Goal: Find specific page/section: Find specific page/section

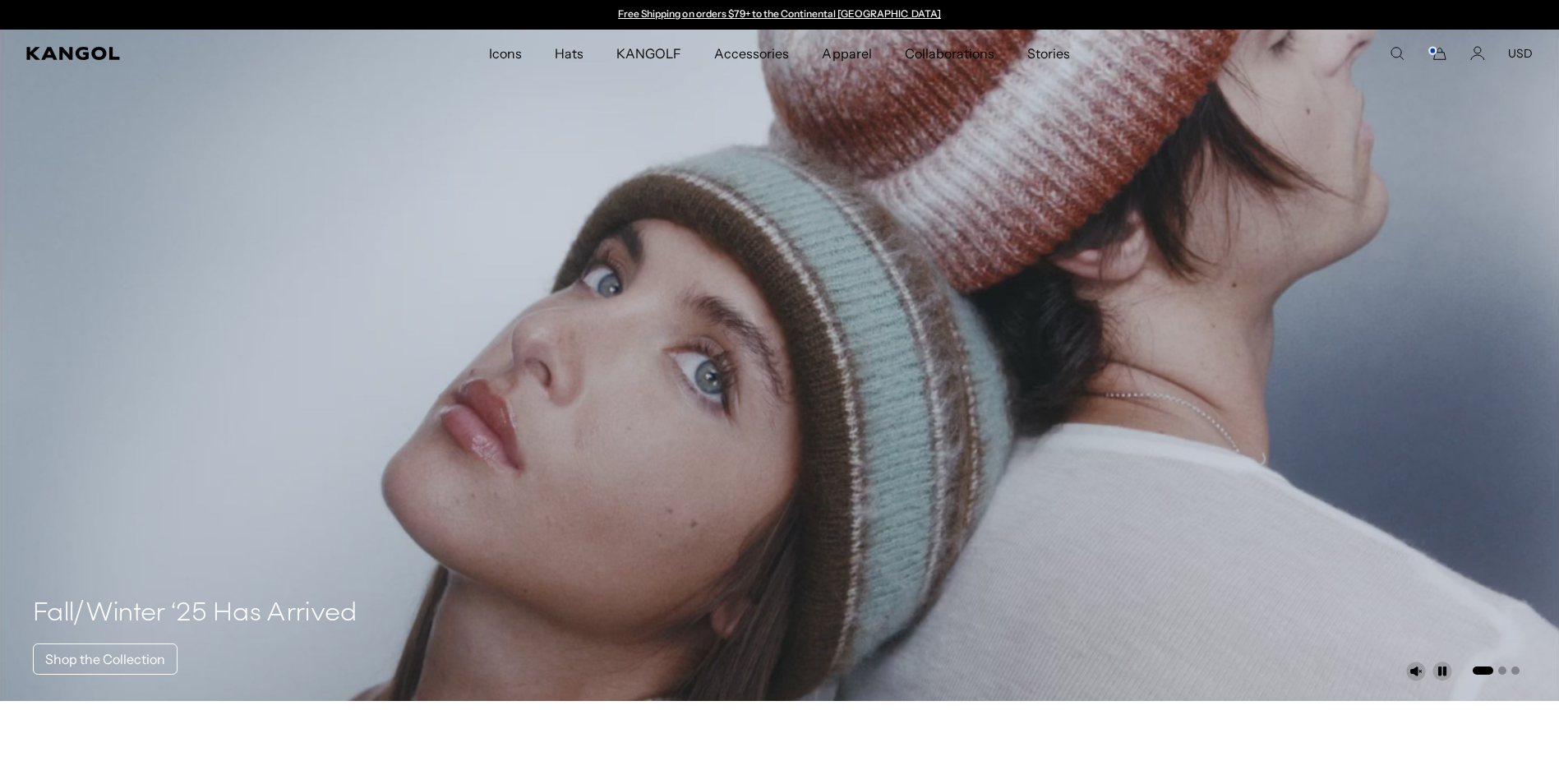
click at [1395, 54] on icon "Search here" at bounding box center [1396, 53] width 14 height 14
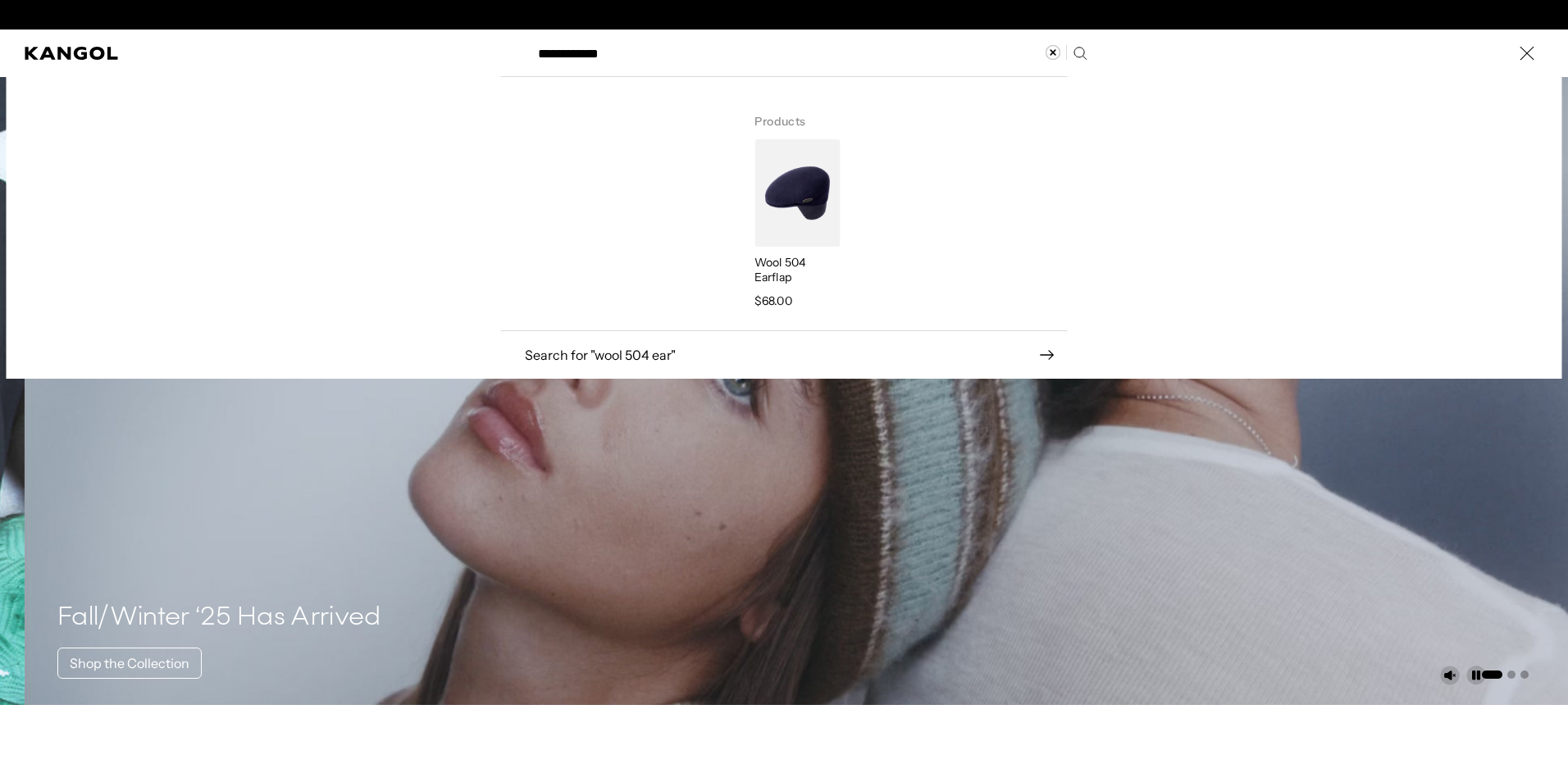
scroll to position [0, 338]
type input "**********"
click at [100, 59] on icon "Kangol" at bounding box center [71, 53] width 93 height 13
